Goal: Find specific page/section: Find specific page/section

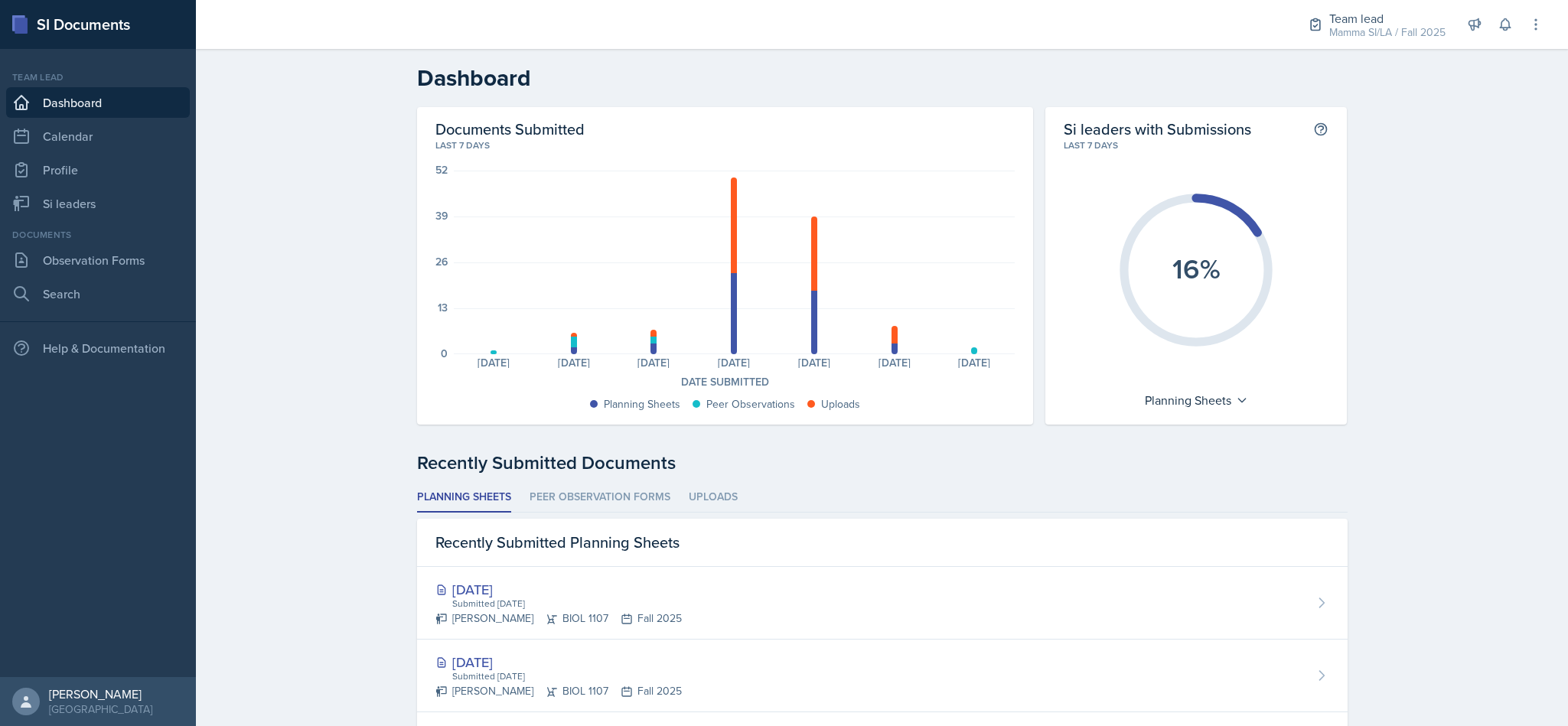
click at [1370, 23] on div "Team lead" at bounding box center [1387, 19] width 116 height 19
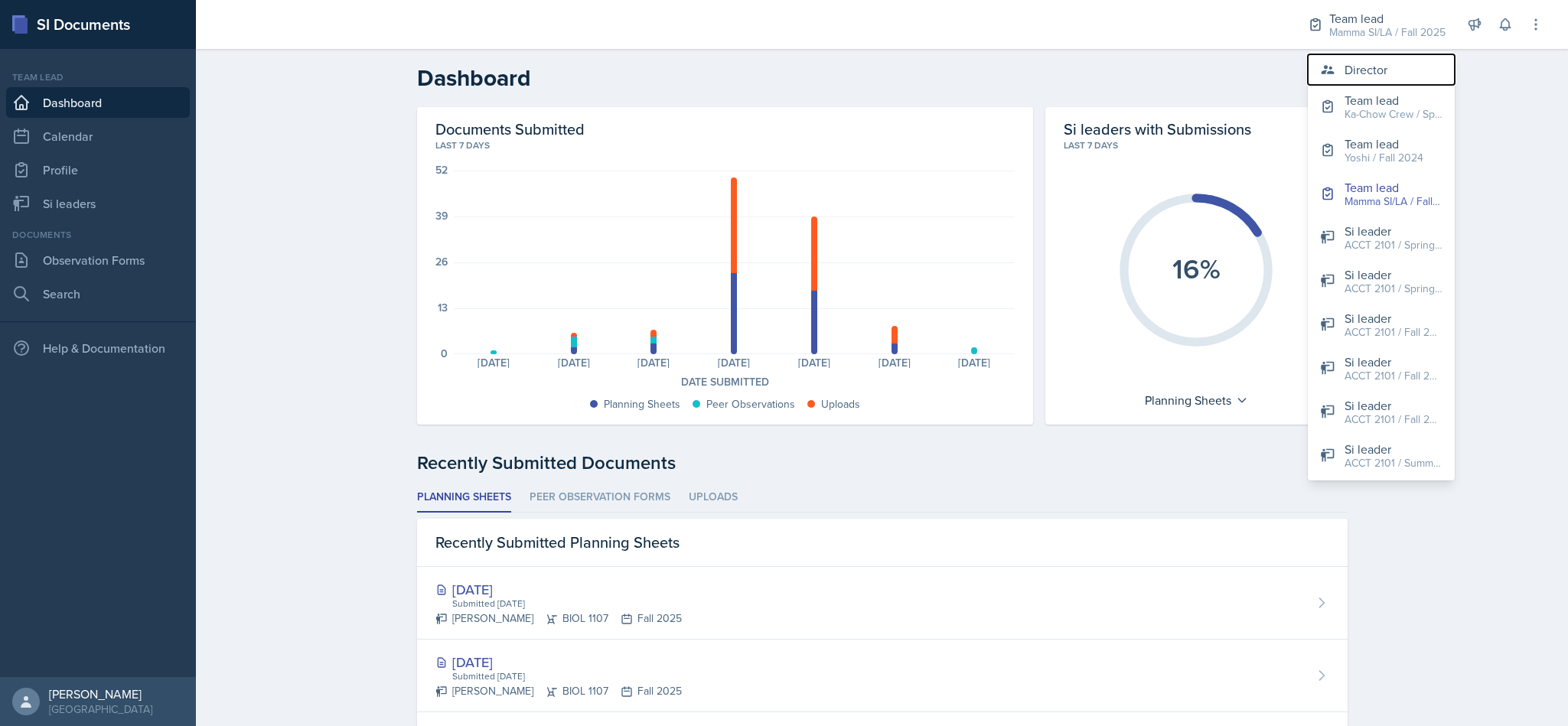
click at [1376, 67] on div "Director" at bounding box center [1365, 70] width 43 height 19
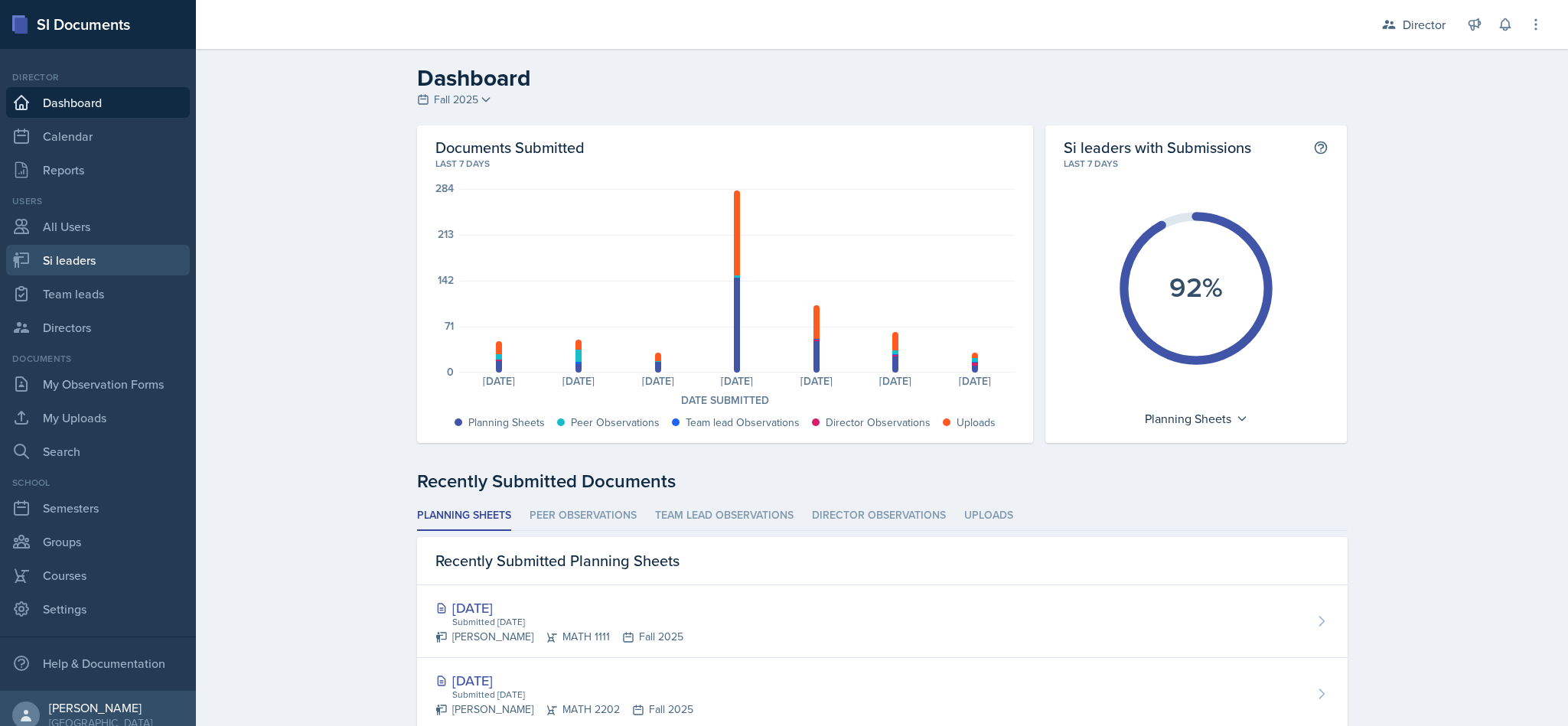
click at [93, 259] on link "Si leaders" at bounding box center [98, 259] width 184 height 30
select select "2bed604d-1099-4043-b1bc-2365e8740244"
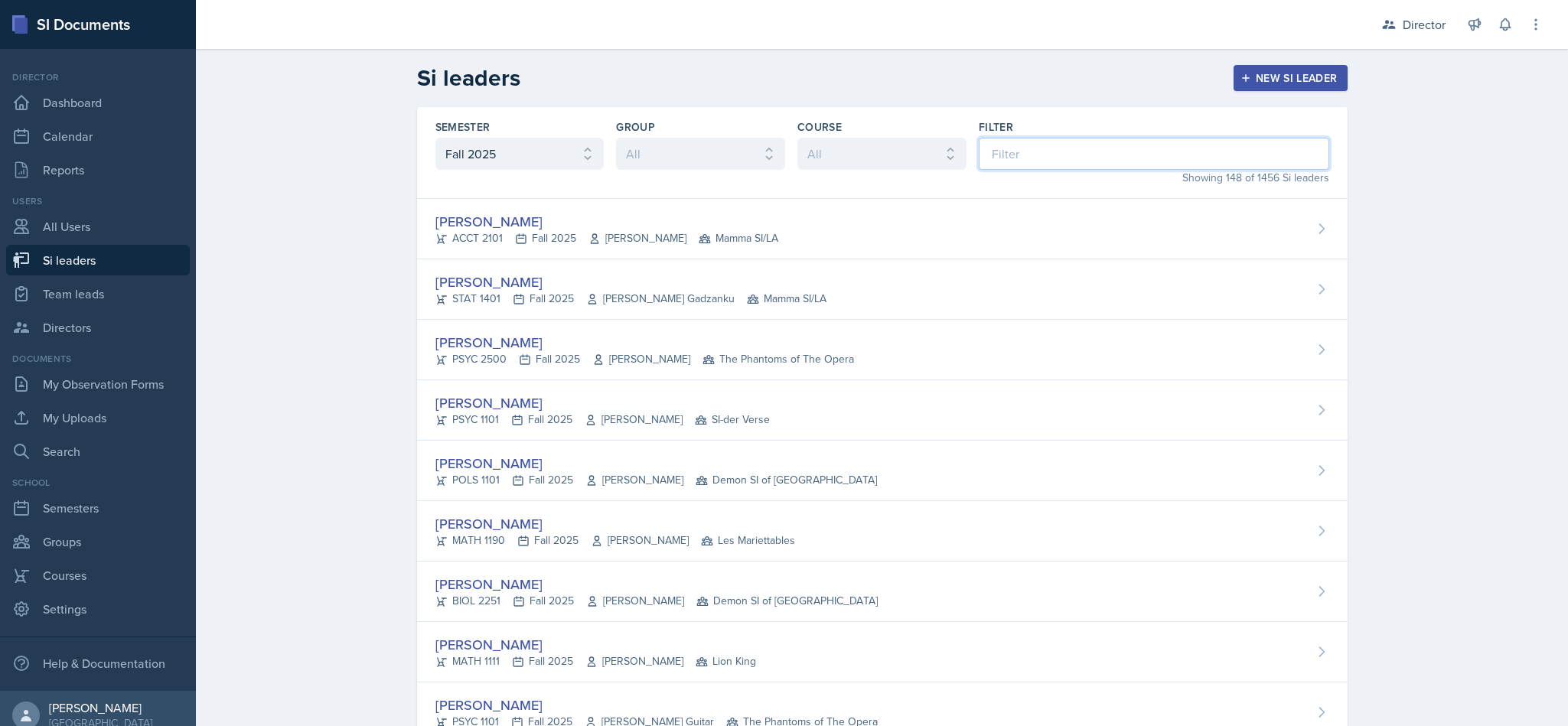
click at [1070, 156] on input at bounding box center [1154, 153] width 351 height 32
type input "hop"
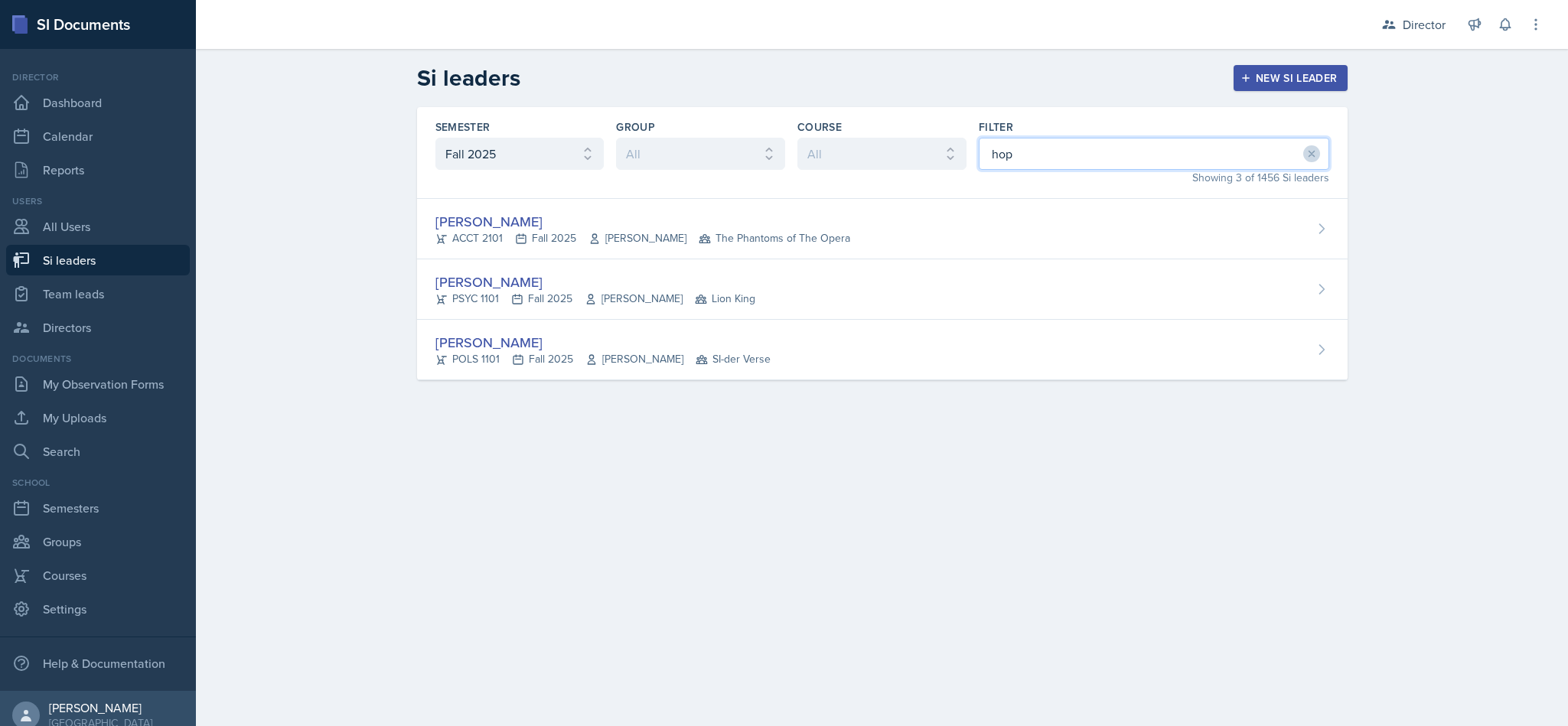
click at [739, 282] on div "[PERSON_NAME] PSYC 1101 Fall 2025 [PERSON_NAME] Lion King" at bounding box center [882, 290] width 930 height 61
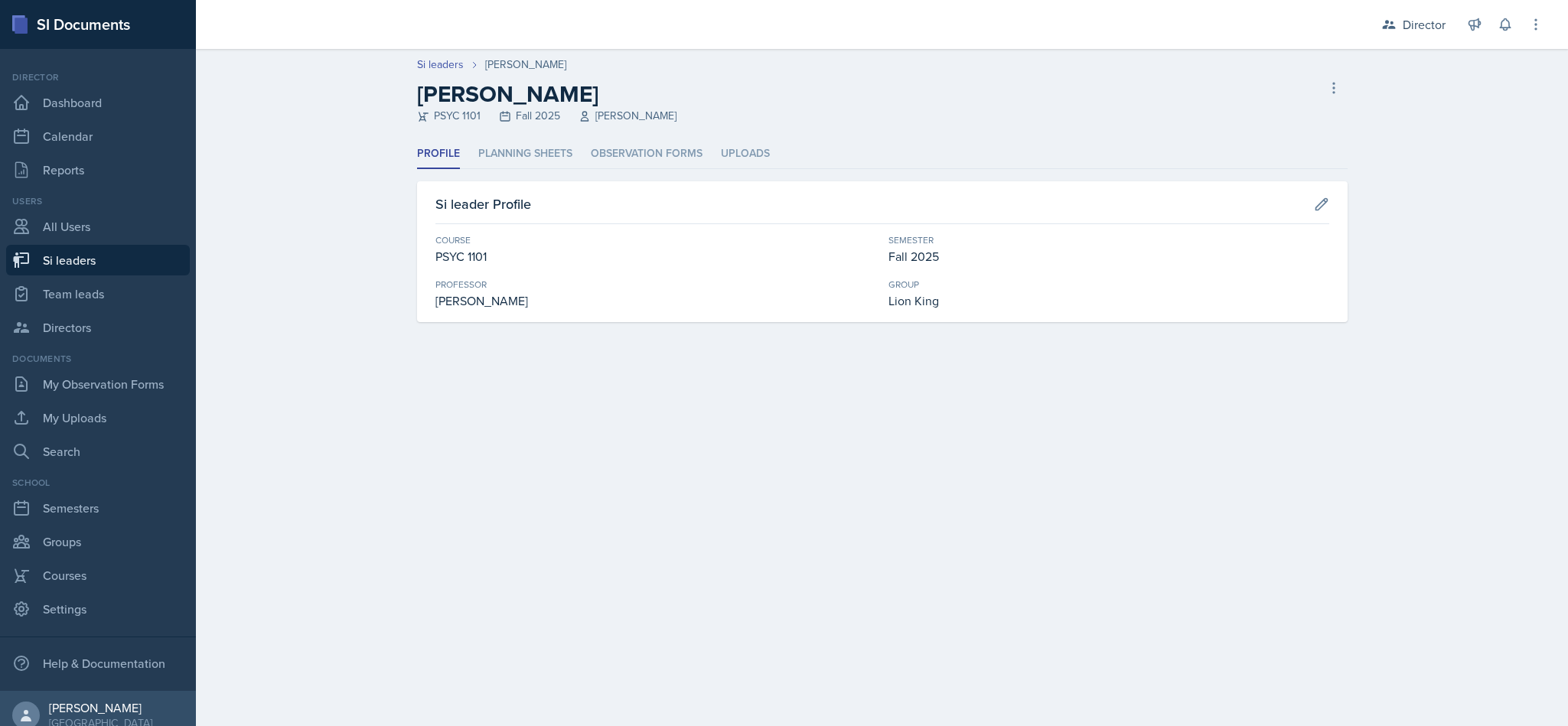
click at [535, 148] on li "Planning Sheets" at bounding box center [525, 154] width 94 height 30
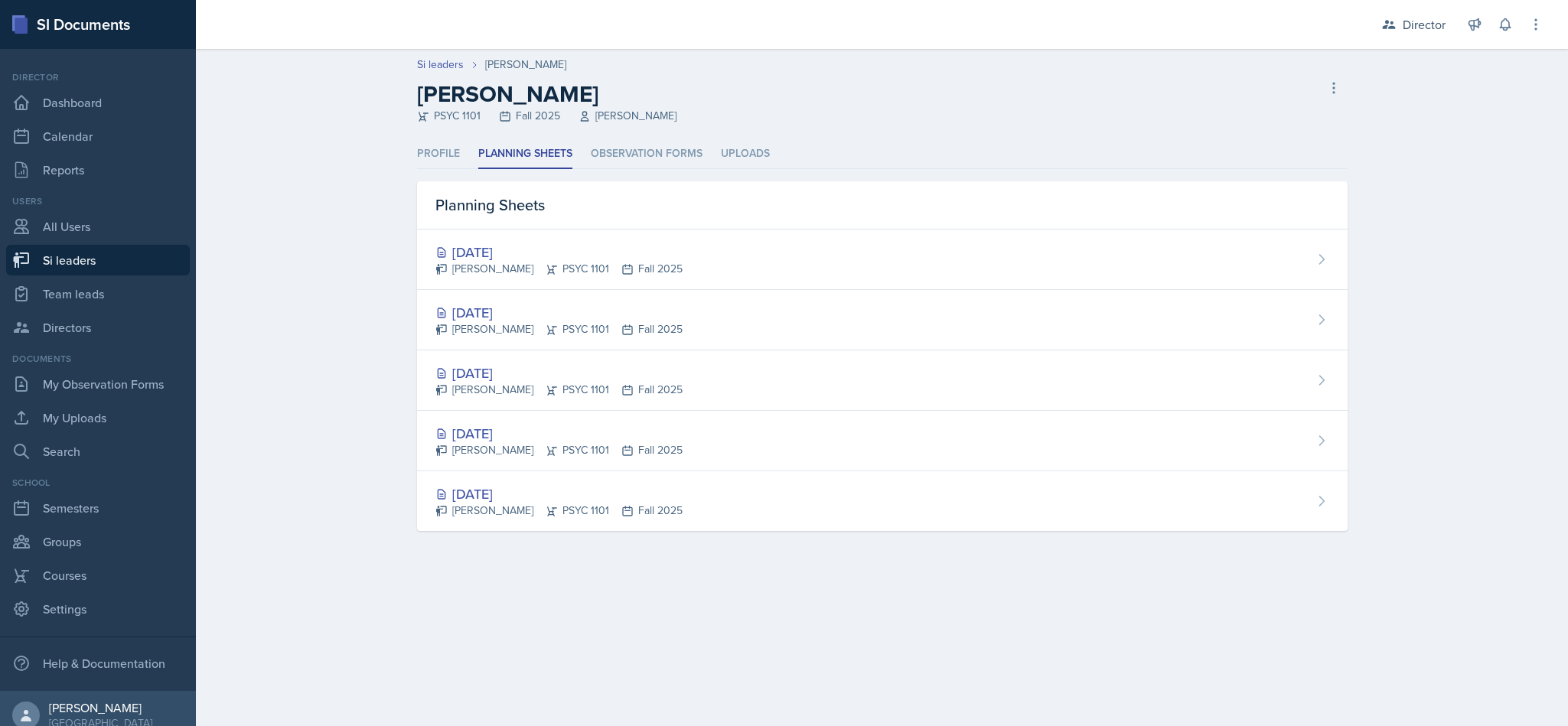
click at [1146, 270] on div "[DATE] [PERSON_NAME] PSYC 1101 Fall 2025" at bounding box center [882, 260] width 930 height 61
